Goal: Information Seeking & Learning: Learn about a topic

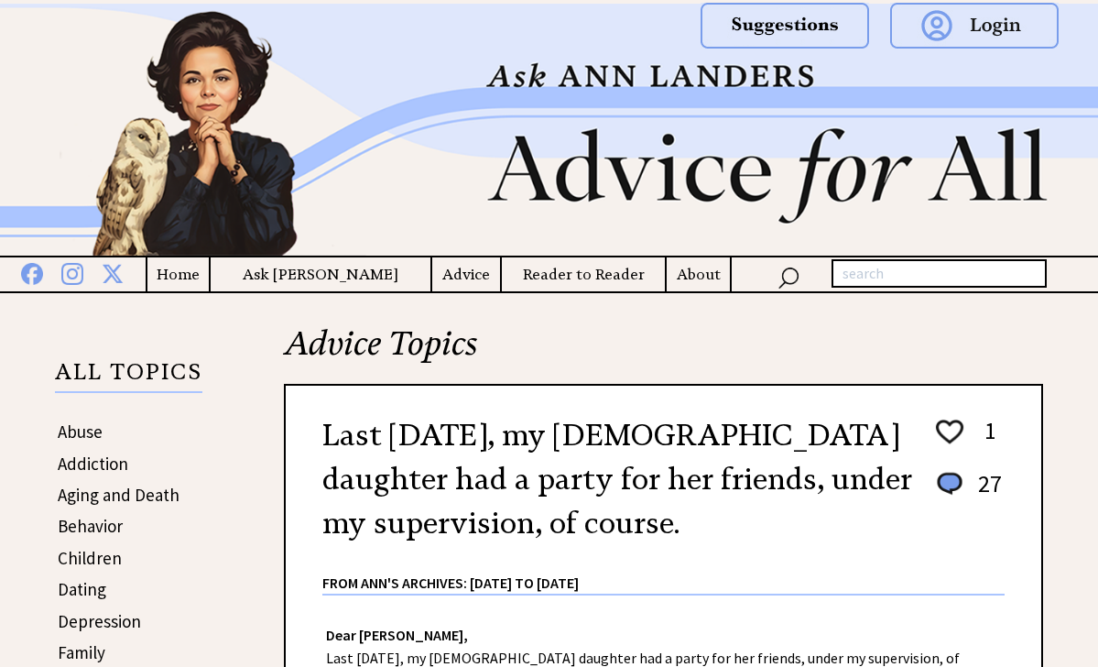
scroll to position [1207, 0]
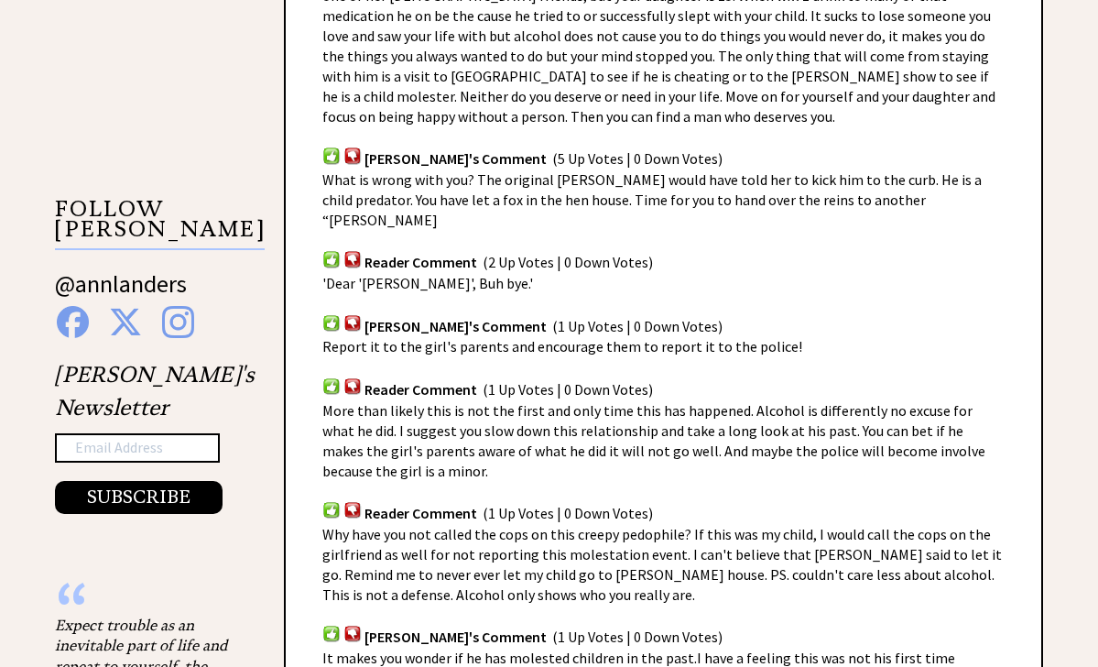
scroll to position [1630, 0]
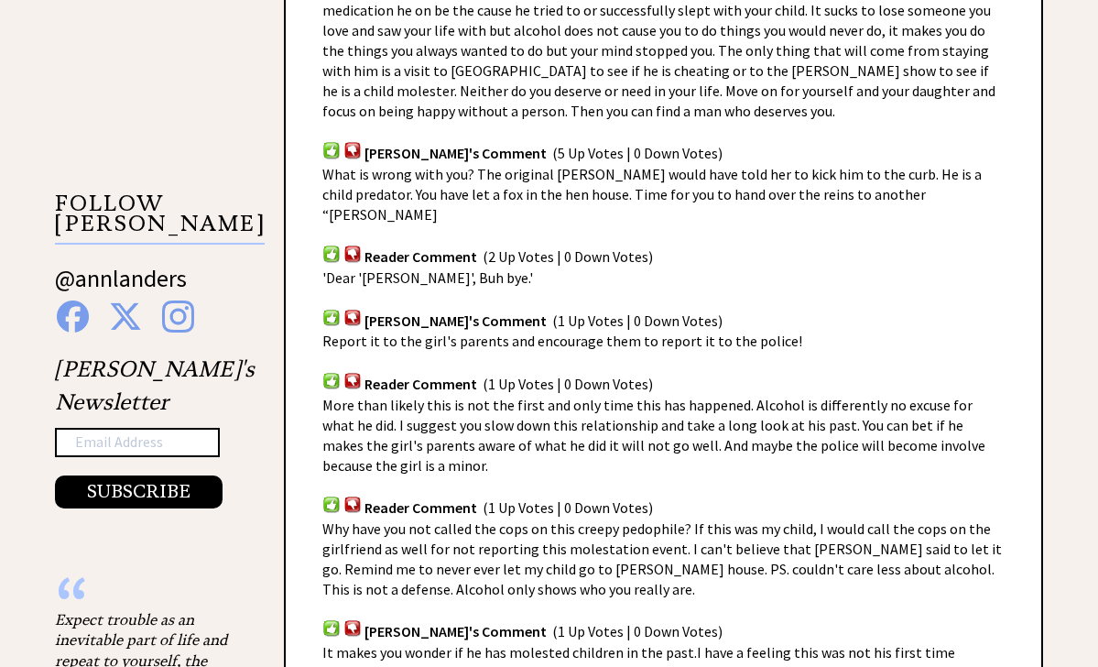
click at [329, 141] on img at bounding box center [331, 149] width 18 height 17
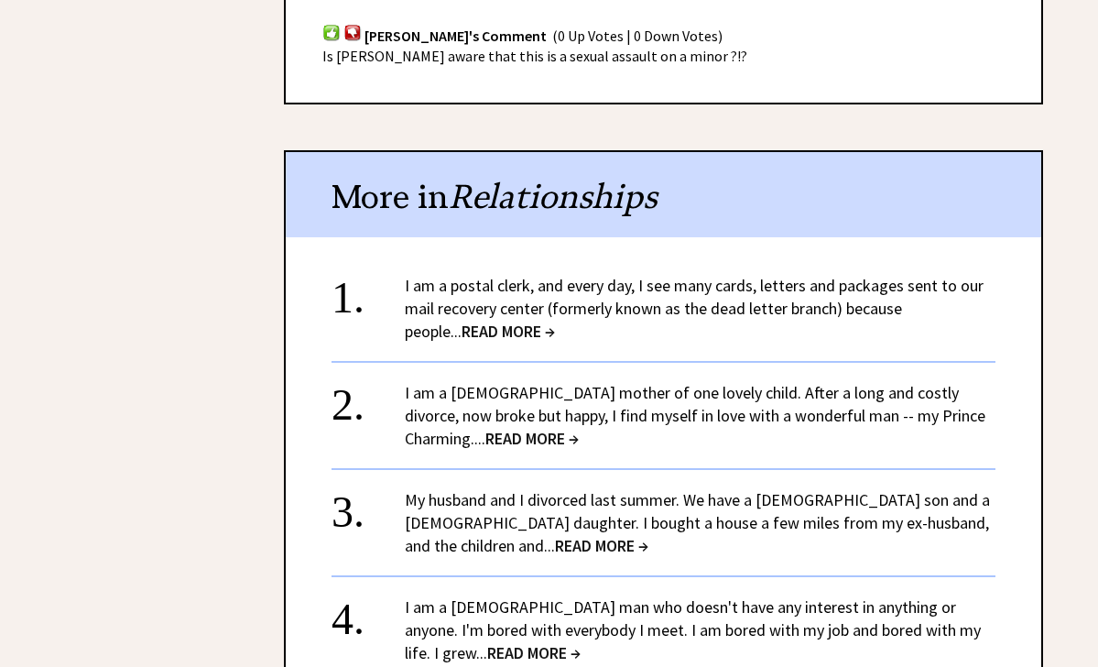
scroll to position [3892, 0]
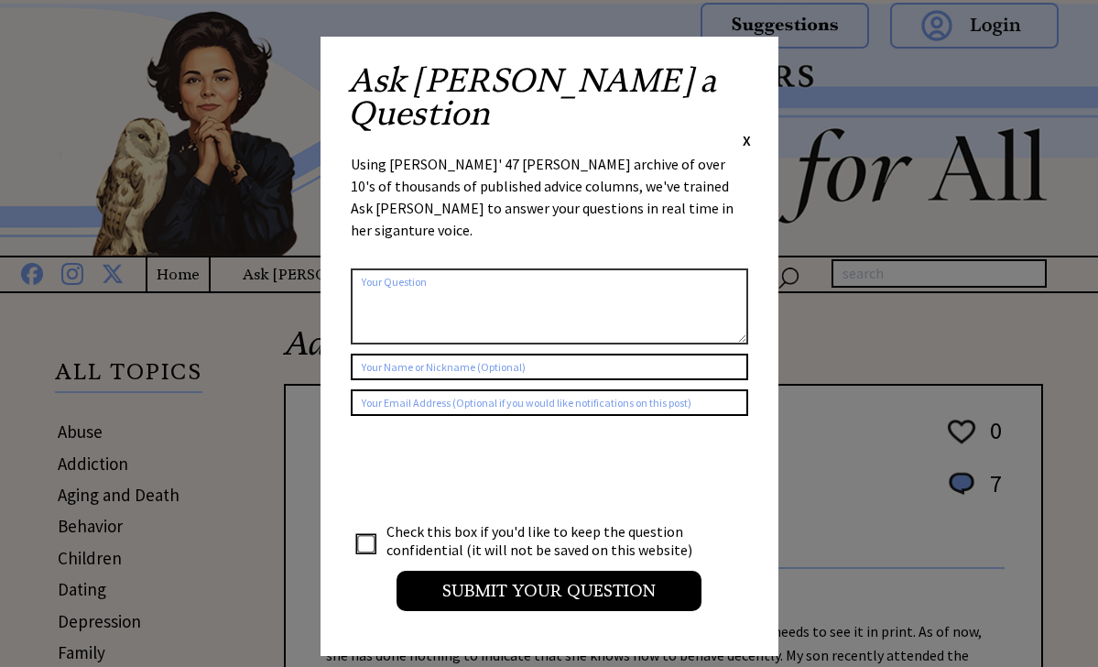
click at [748, 131] on span "X" at bounding box center [747, 140] width 8 height 18
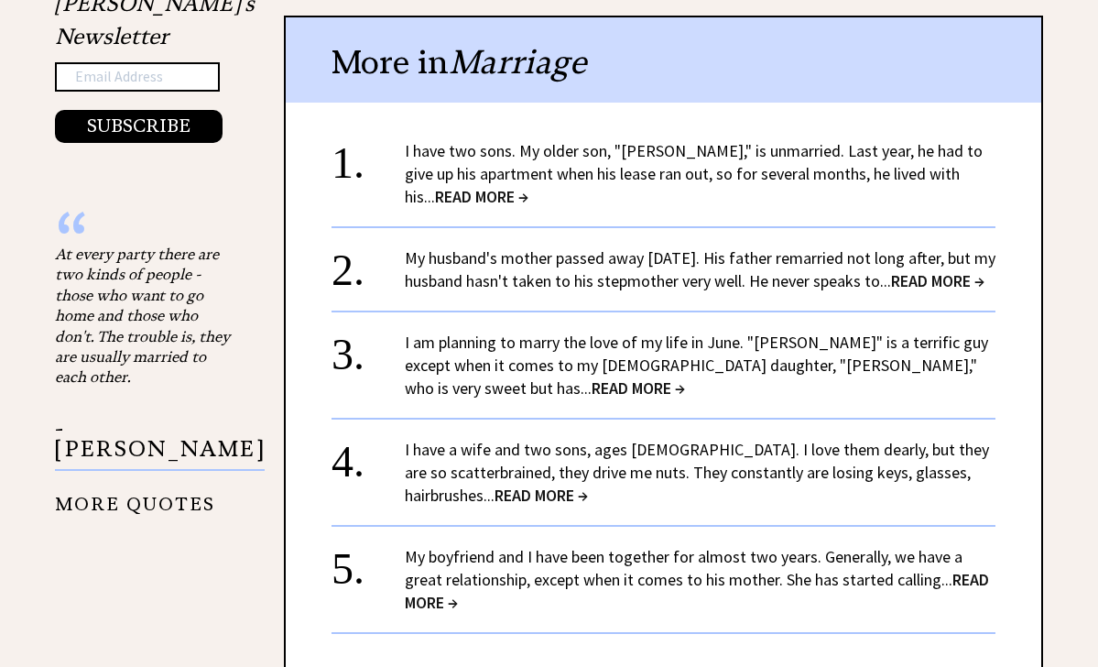
scroll to position [1813, 0]
click at [838, 262] on link "My husband's mother passed away [DATE]. His father remarried not long after, bu…" at bounding box center [700, 268] width 591 height 44
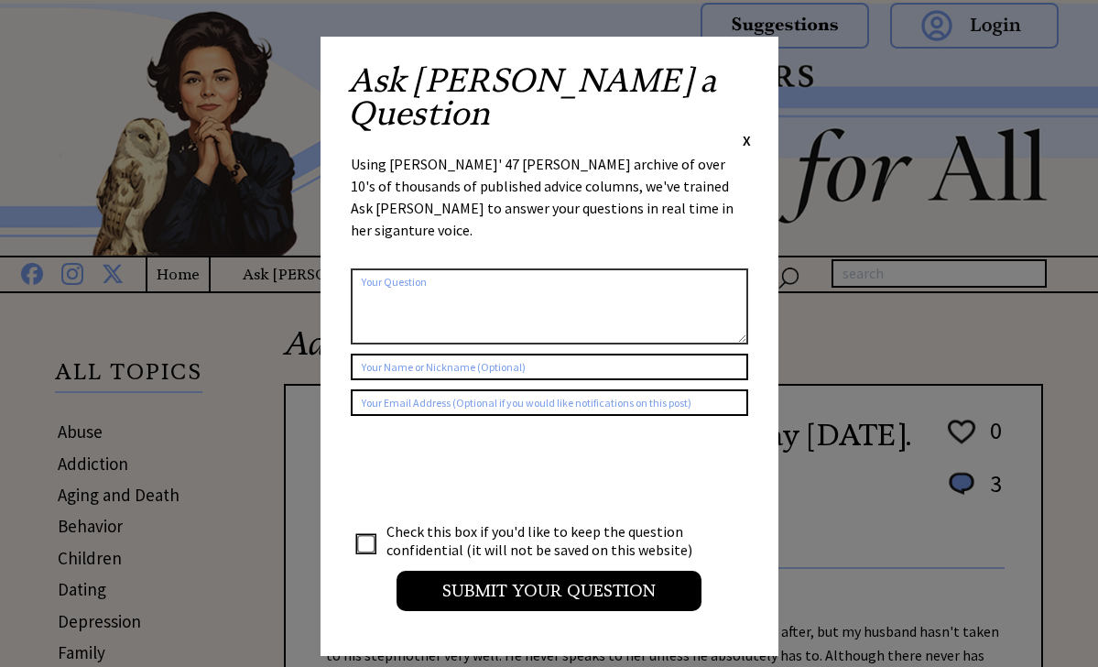
click at [747, 131] on span "X" at bounding box center [747, 140] width 8 height 18
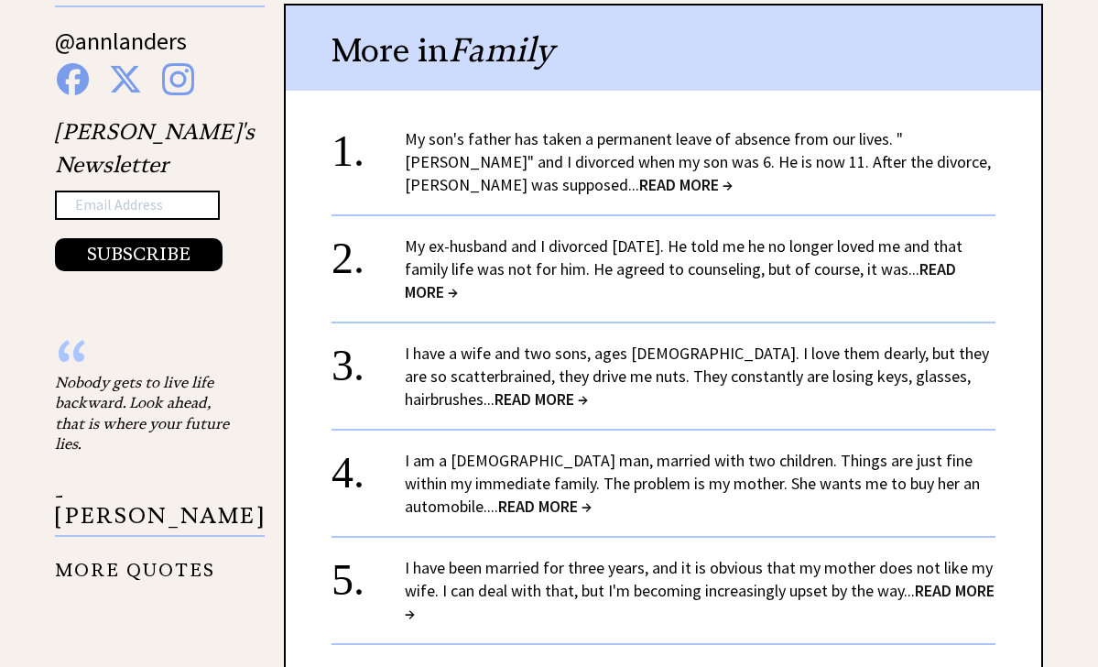
scroll to position [1685, 0]
click at [591, 147] on link "My son's father has taken a permanent leave of absence from our lives. "Arthur"…" at bounding box center [698, 160] width 586 height 67
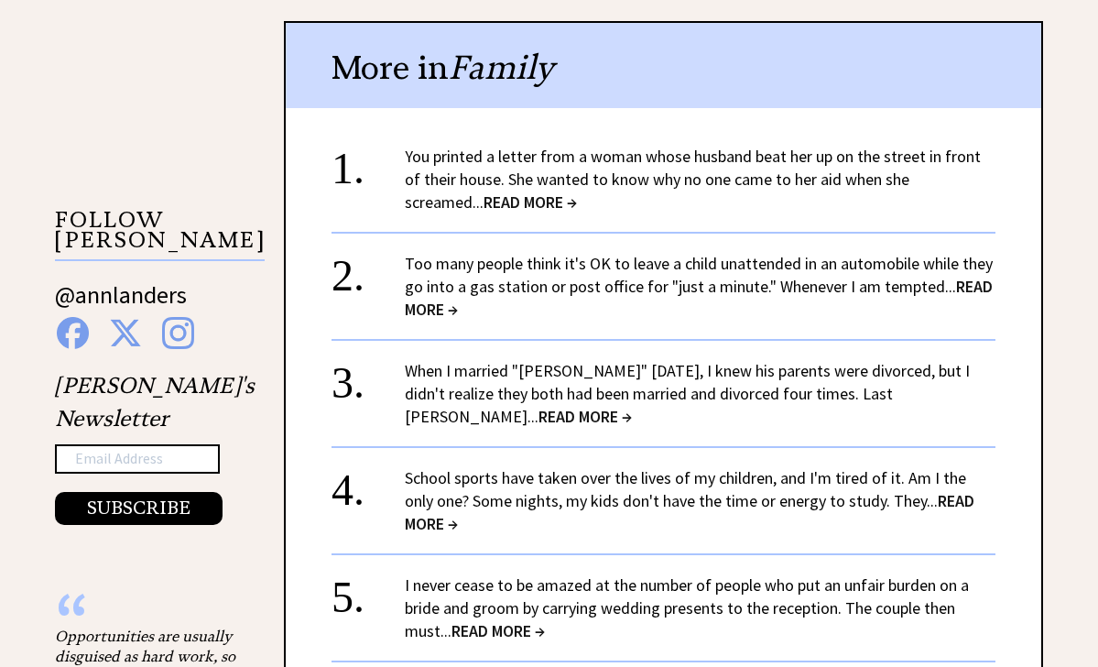
scroll to position [1616, 0]
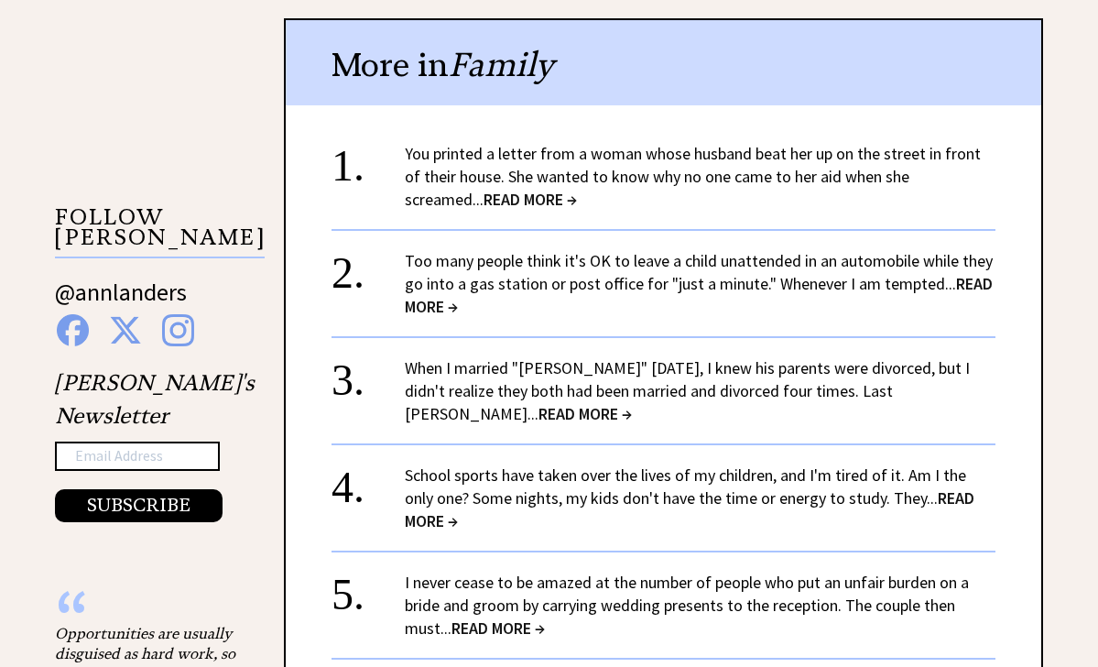
click at [484, 189] on span "READ MORE →" at bounding box center [530, 199] width 93 height 21
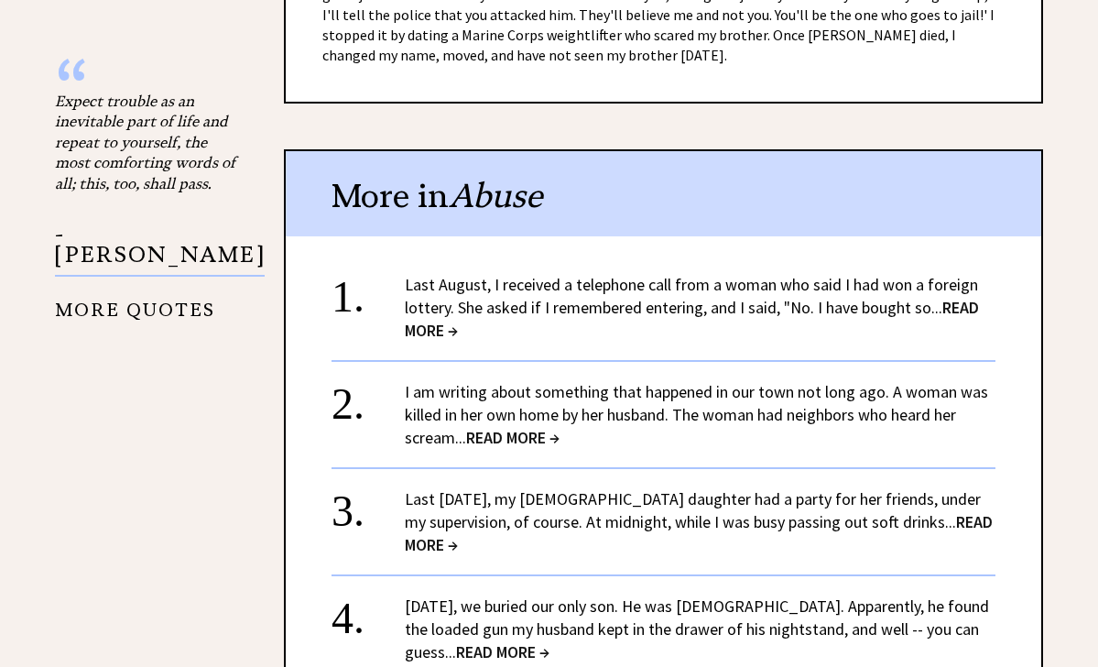
scroll to position [2151, 0]
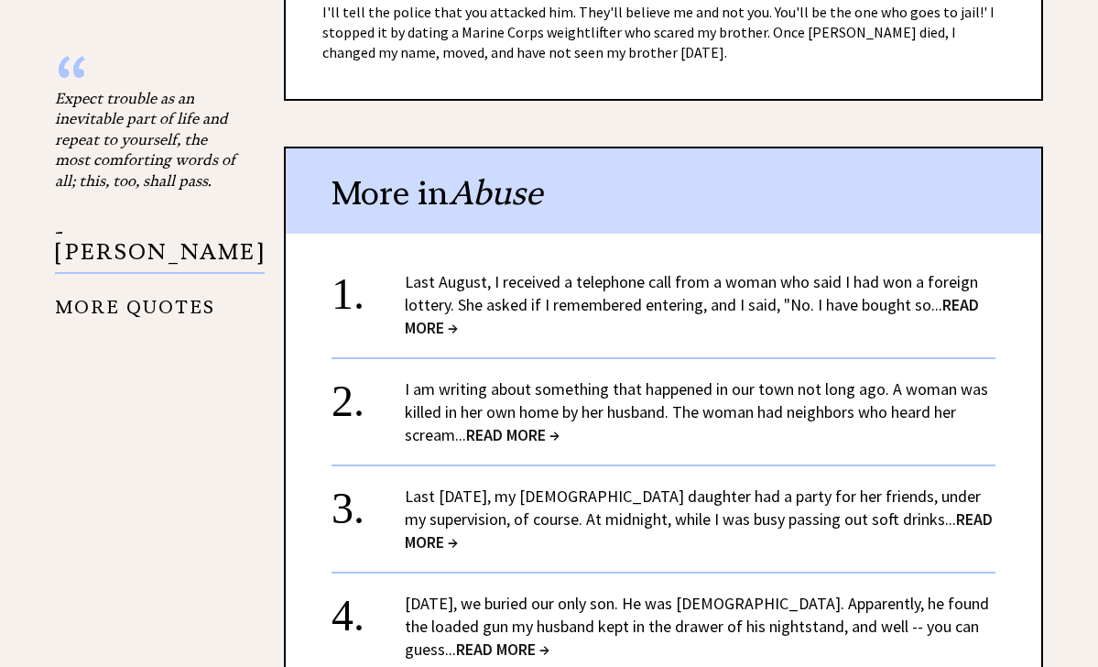
click at [703, 271] on link "Last August, I received a telephone call from a woman who said I had won a fore…" at bounding box center [692, 304] width 574 height 67
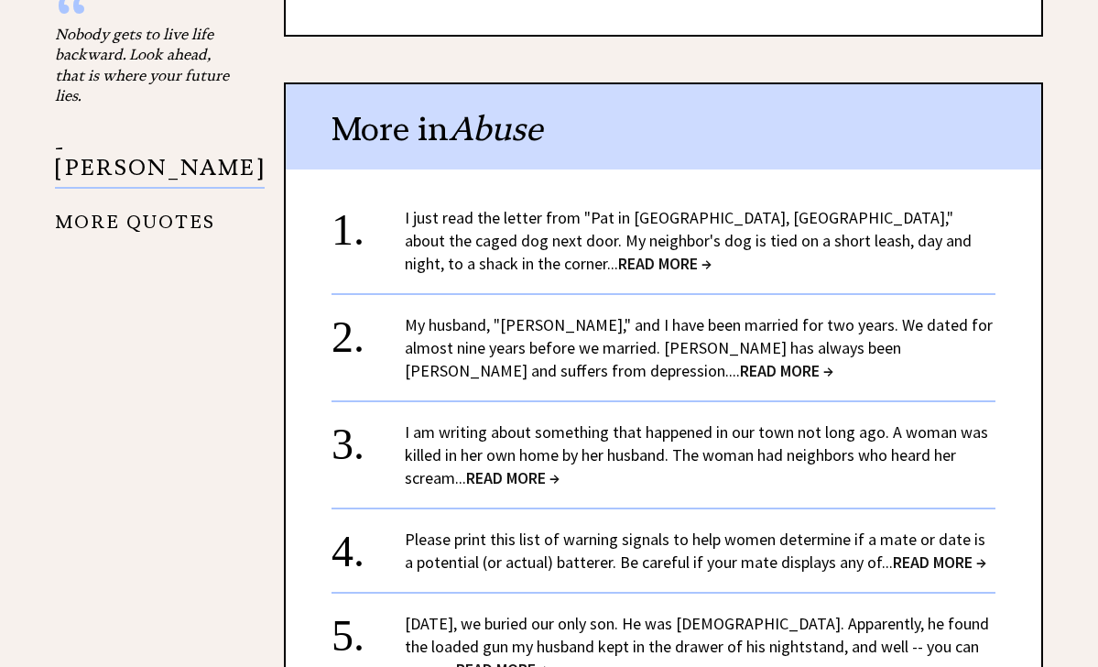
scroll to position [2220, 0]
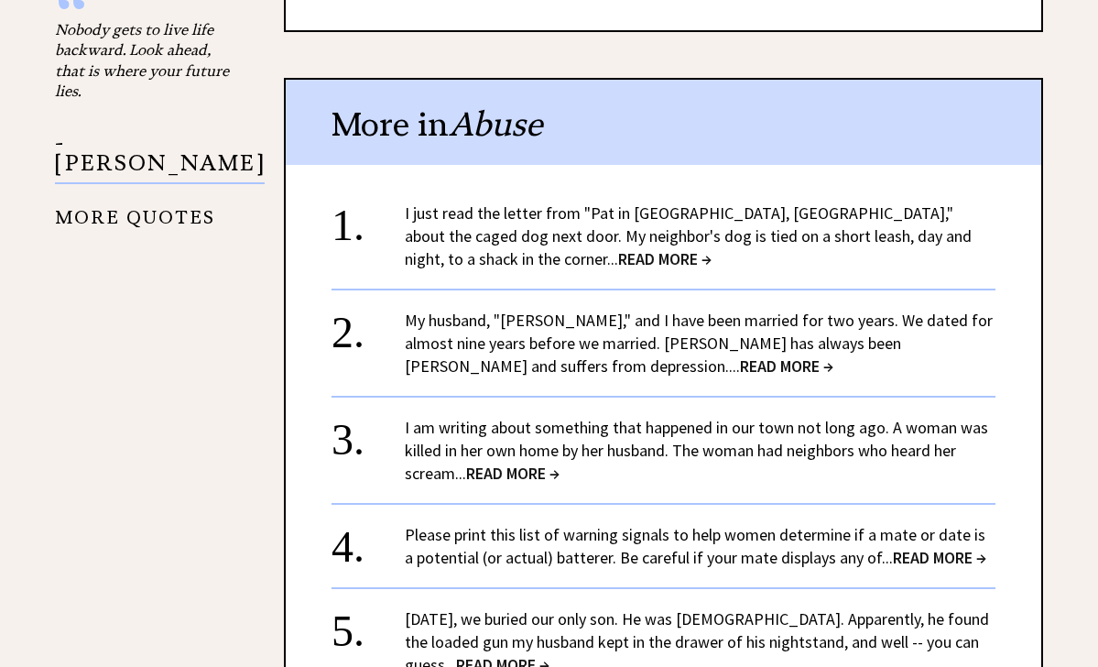
click at [527, 462] on span "READ MORE →" at bounding box center [512, 472] width 93 height 21
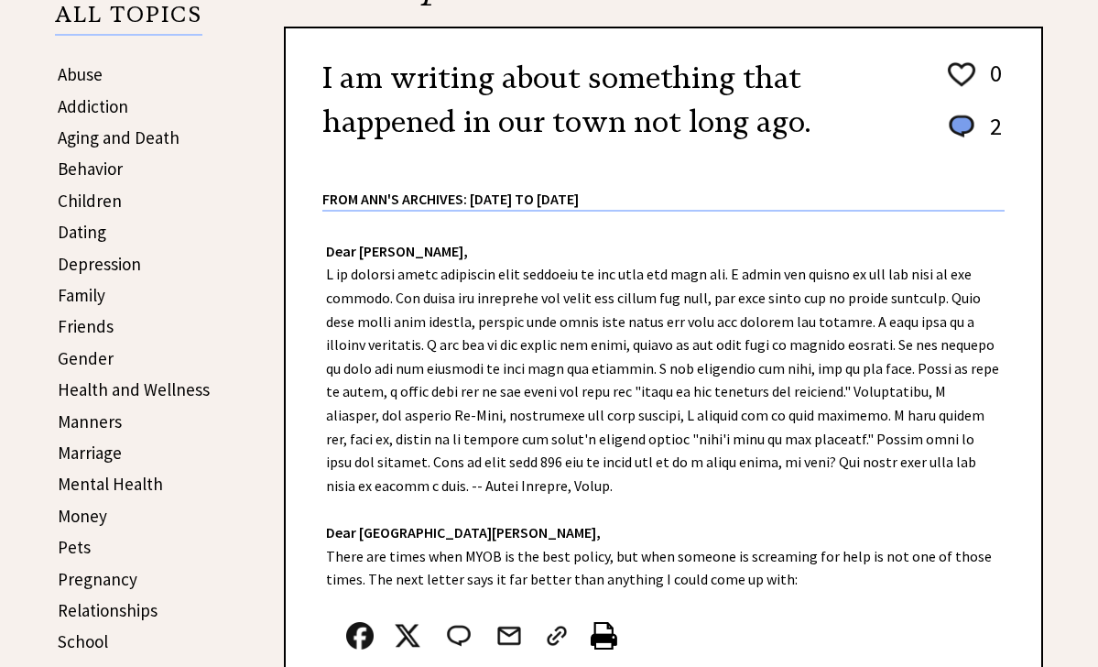
scroll to position [354, 0]
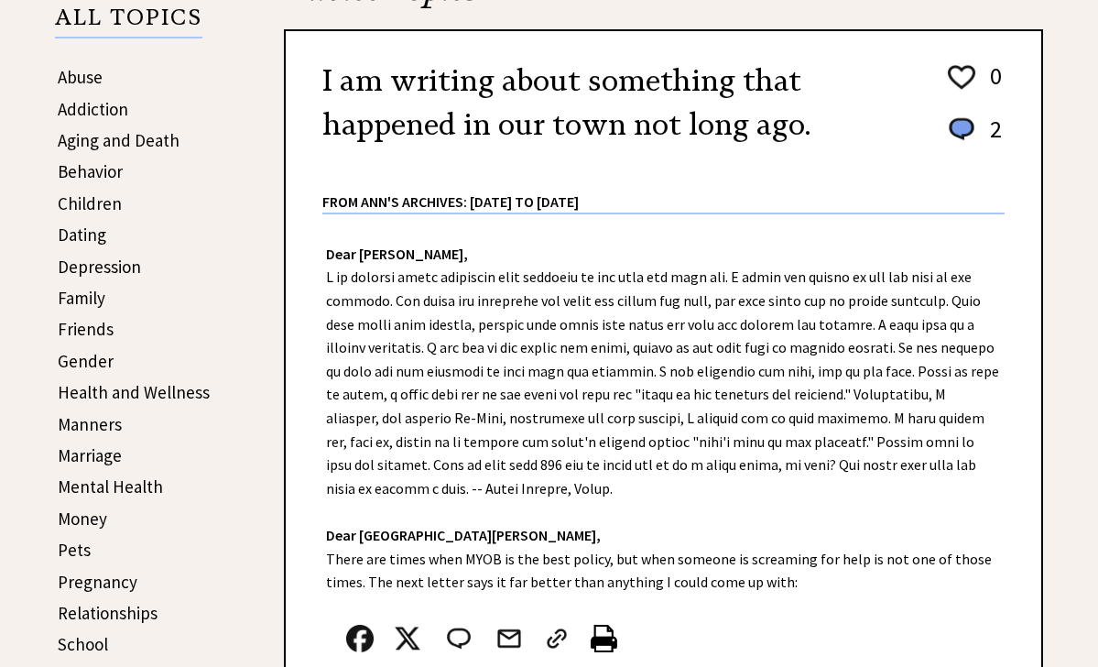
click at [128, 389] on link "Health and Wellness" at bounding box center [134, 392] width 152 height 22
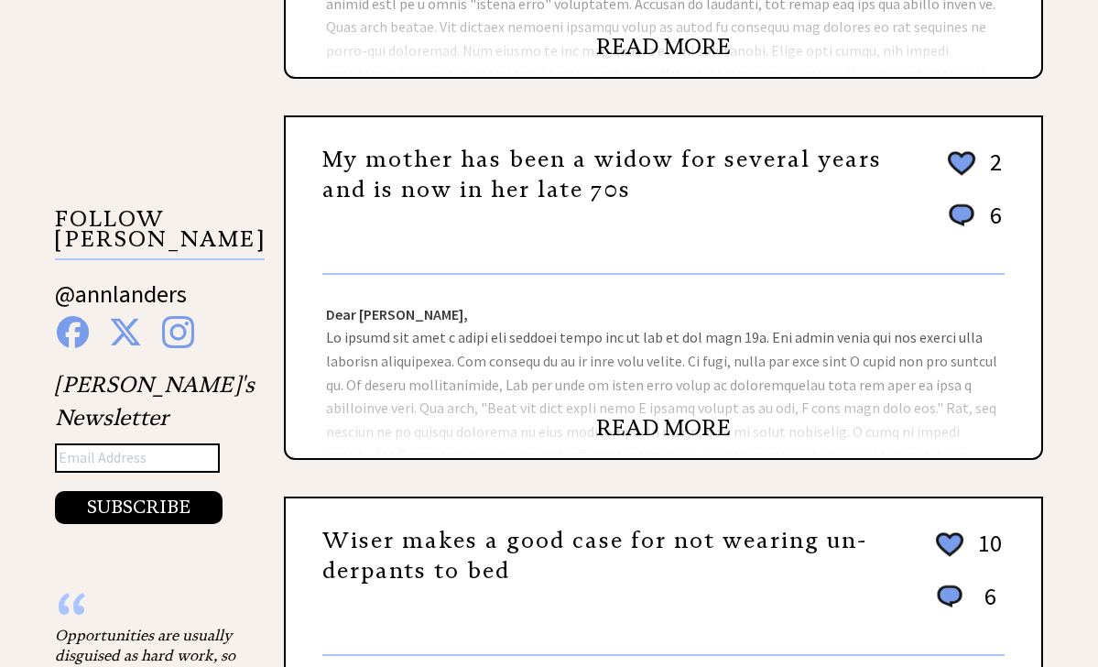
scroll to position [1438, 0]
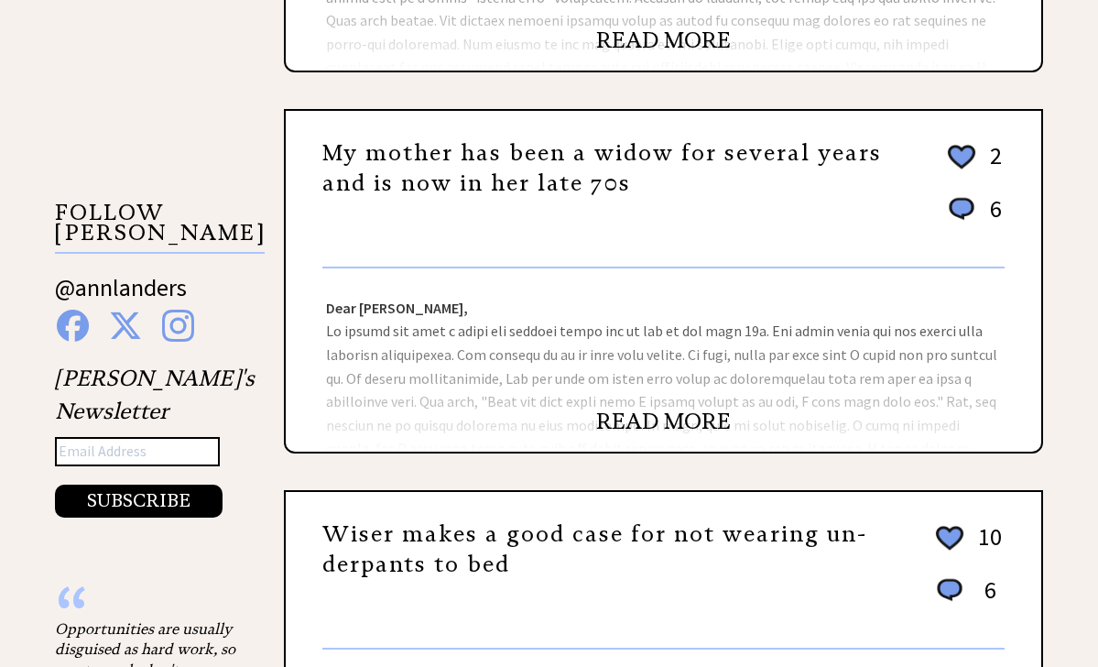
click at [659, 415] on link "READ MORE" at bounding box center [663, 421] width 135 height 27
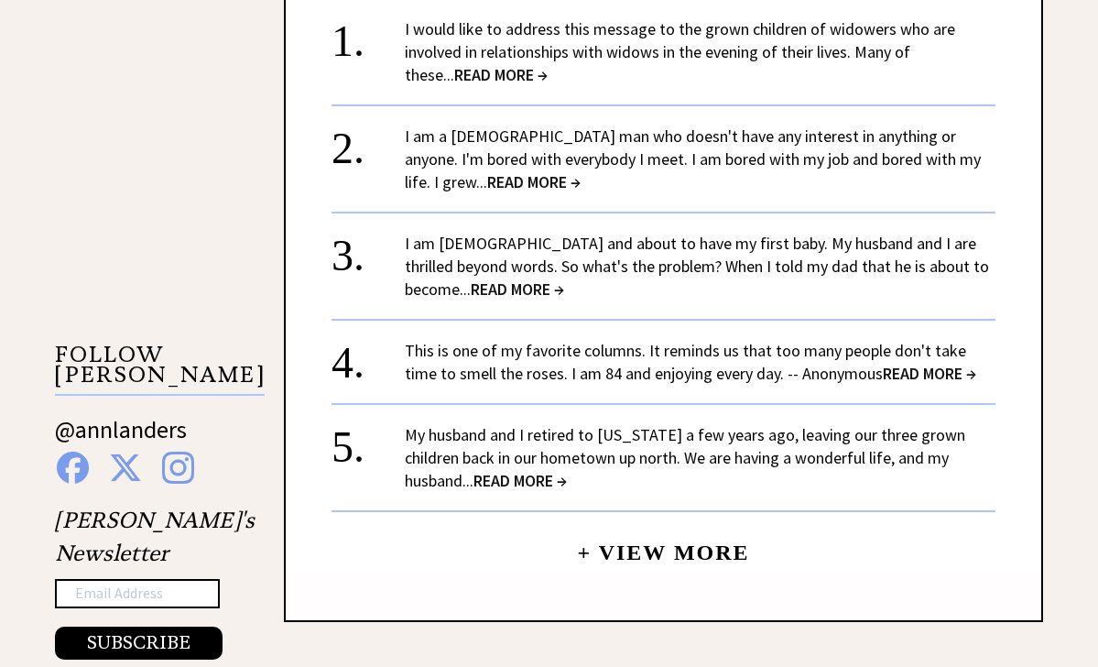
scroll to position [1480, 0]
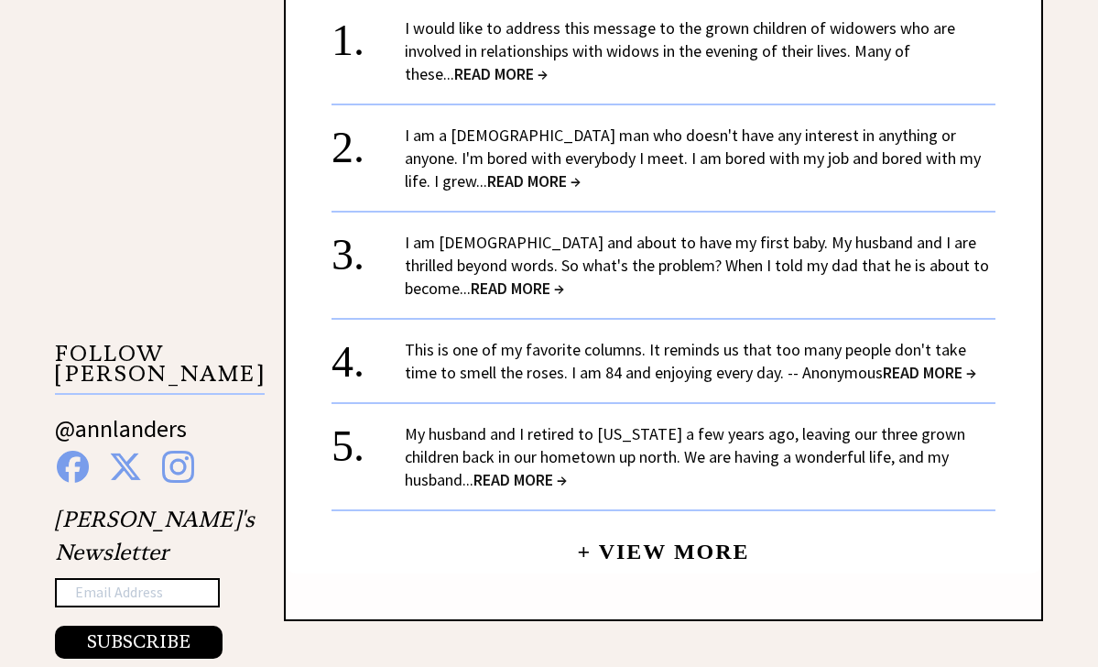
click at [698, 435] on link "My husband and I retired to Florida a few years ago, leaving our three grown ch…" at bounding box center [685, 456] width 560 height 67
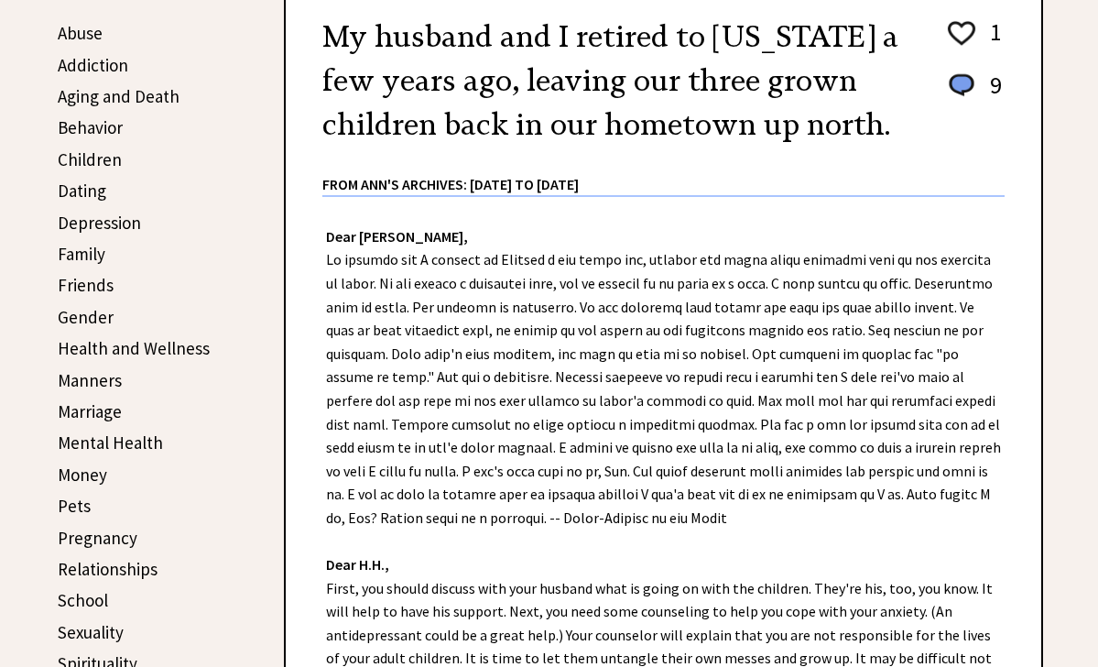
scroll to position [398, 0]
